Goal: Task Accomplishment & Management: Use online tool/utility

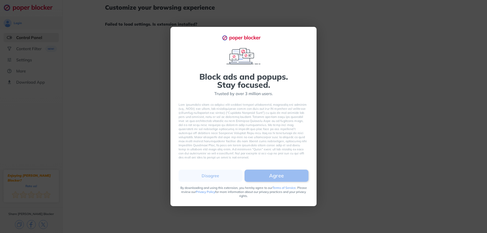
click at [262, 174] on button "Agree" at bounding box center [277, 176] width 64 height 12
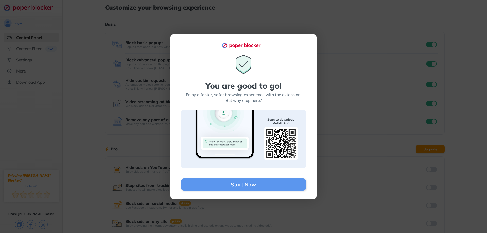
click at [149, 156] on div "You are good to go! Enjoy a faster, safer browsing experience with the extensio…" at bounding box center [243, 116] width 487 height 233
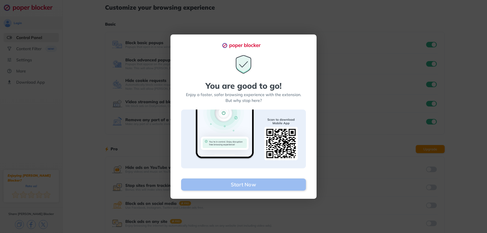
click at [230, 188] on button "Start Now" at bounding box center [243, 185] width 125 height 12
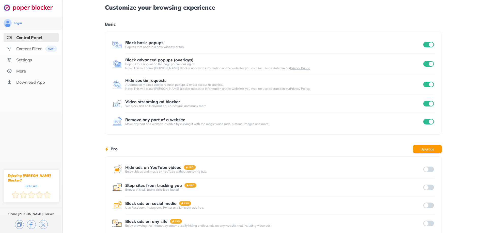
click at [427, 43] on input "checkbox" at bounding box center [428, 45] width 11 height 6
click at [428, 64] on div "Login Control Panel Content Filter Settings More Download App Enjoying [PERSON_…" at bounding box center [242, 131] width 484 height 263
click at [426, 66] on input "checkbox" at bounding box center [428, 64] width 11 height 6
click at [430, 66] on div at bounding box center [242, 116] width 484 height 233
click at [426, 83] on input "checkbox" at bounding box center [428, 85] width 11 height 6
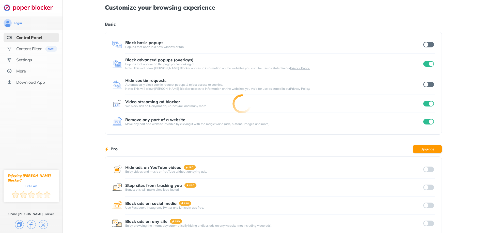
click at [428, 104] on input "checkbox" at bounding box center [428, 104] width 11 height 6
click at [427, 123] on input "checkbox" at bounding box center [428, 122] width 11 height 6
click at [431, 87] on input "checkbox" at bounding box center [428, 85] width 11 height 6
drag, startPoint x: 427, startPoint y: 50, endPoint x: 427, endPoint y: 47, distance: 2.6
click at [427, 49] on div "Block basic popups Popups that open in a new window or tab." at bounding box center [273, 45] width 322 height 18
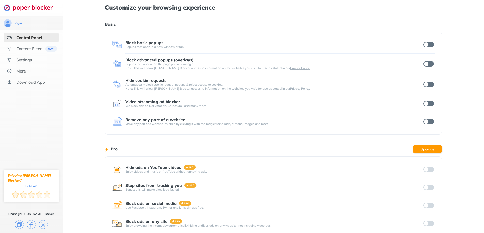
click at [427, 46] on input "checkbox" at bounding box center [428, 45] width 11 height 6
click at [427, 62] on input "checkbox" at bounding box center [428, 64] width 11 height 6
click at [429, 88] on div "Hide cookie requests Automatically block cookie request popups & reject access …" at bounding box center [273, 84] width 322 height 13
click at [428, 84] on input "checkbox" at bounding box center [428, 85] width 11 height 6
click at [427, 104] on input "checkbox" at bounding box center [428, 104] width 11 height 6
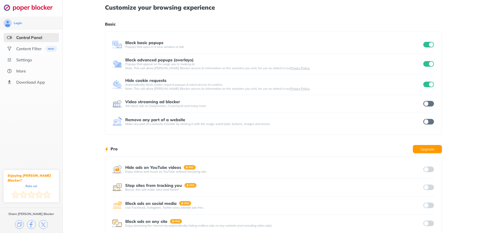
click at [427, 123] on input "checkbox" at bounding box center [428, 122] width 11 height 6
click at [429, 105] on input "checkbox" at bounding box center [428, 104] width 11 height 6
click at [428, 103] on input "checkbox" at bounding box center [428, 104] width 11 height 6
click at [426, 86] on input "checkbox" at bounding box center [428, 85] width 11 height 6
click at [427, 123] on div "Login Control Panel Content Filter Settings More Download App Enjoying [PERSON_…" at bounding box center [242, 131] width 484 height 263
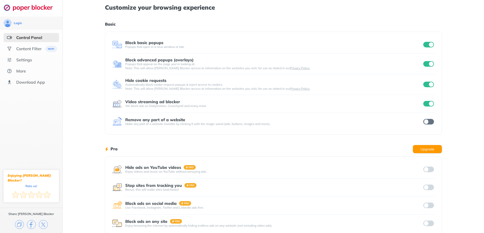
click at [427, 123] on input "checkbox" at bounding box center [428, 122] width 11 height 6
